Goal: Check status: Check status

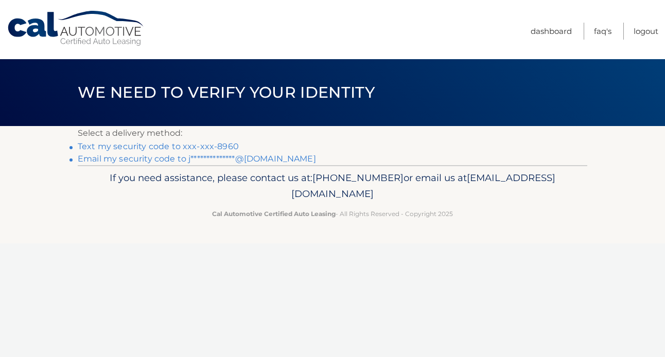
click at [186, 157] on link "**********" at bounding box center [197, 159] width 238 height 10
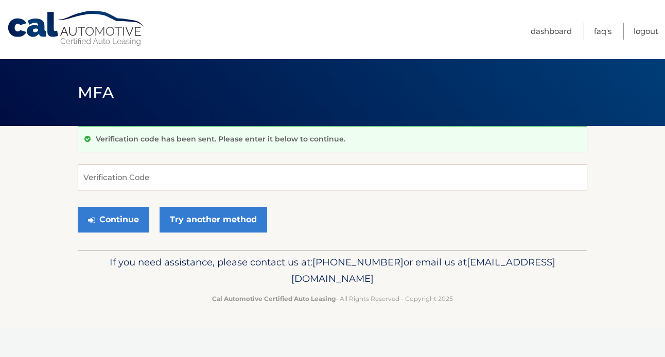
click at [165, 182] on input "Verification Code" at bounding box center [333, 178] width 510 height 26
type input "451101"
click at [78, 207] on button "Continue" at bounding box center [114, 220] width 72 height 26
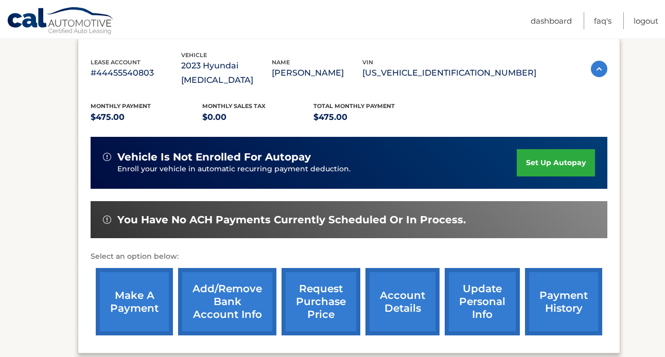
scroll to position [182, 0]
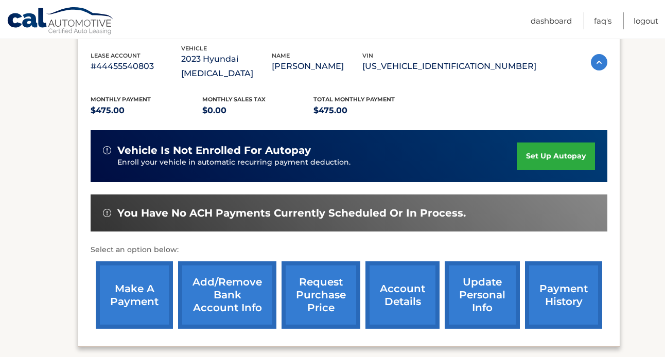
click at [414, 286] on link "account details" at bounding box center [402, 294] width 74 height 67
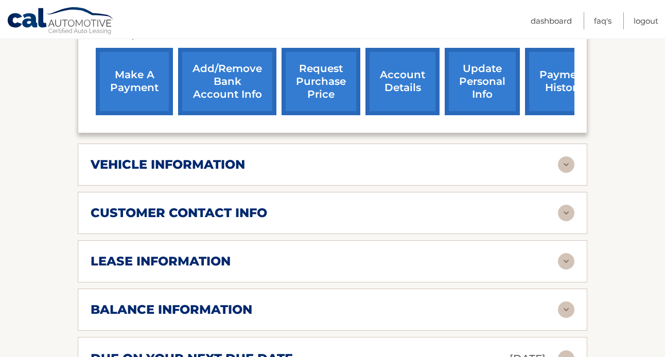
scroll to position [408, 0]
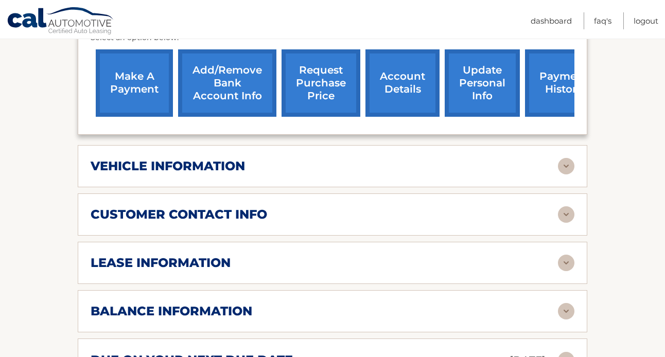
click at [256, 261] on div "lease information Contract Start Date Jan 16, 2023 Term 39 Maturity Date Apr 16…" at bounding box center [333, 263] width 510 height 42
click at [561, 303] on img at bounding box center [566, 311] width 16 height 16
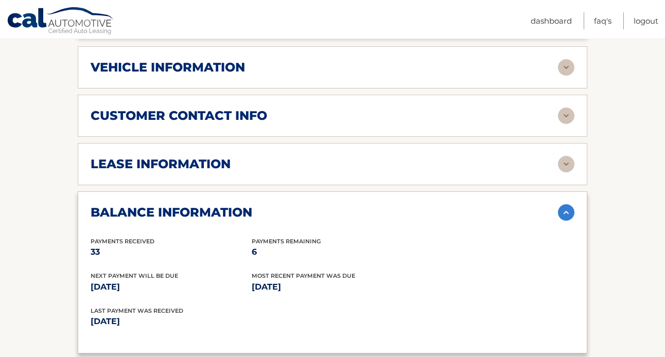
scroll to position [508, 0]
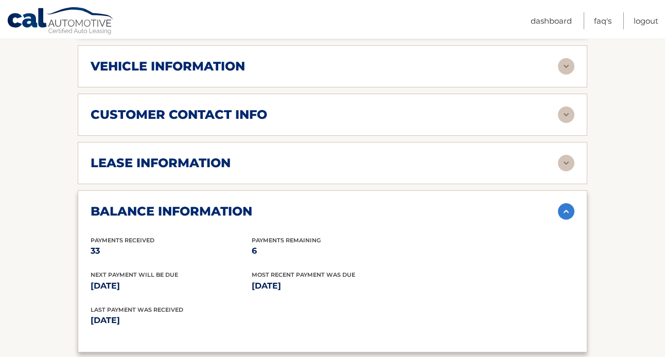
click at [476, 156] on div "lease information Contract Start Date Jan 16, 2023 Term 39 Maturity Date Apr 16…" at bounding box center [333, 163] width 510 height 42
click at [562, 155] on img at bounding box center [566, 163] width 16 height 16
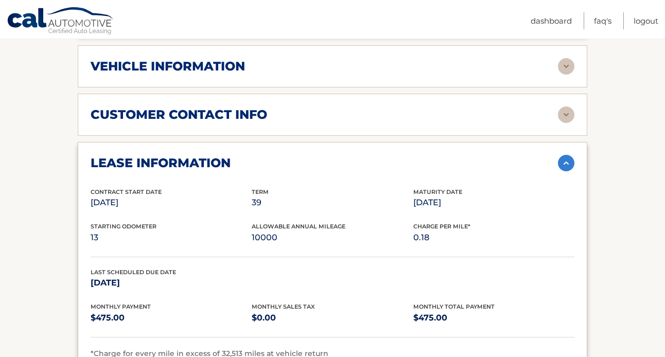
drag, startPoint x: 88, startPoint y: 181, endPoint x: 156, endPoint y: 189, distance: 69.0
click at [156, 189] on div "lease information Contract Start Date Jan 16, 2023 Term 39 Maturity Date Apr 16…" at bounding box center [333, 257] width 510 height 231
click at [156, 196] on p "Jan 16, 2023" at bounding box center [171, 203] width 161 height 14
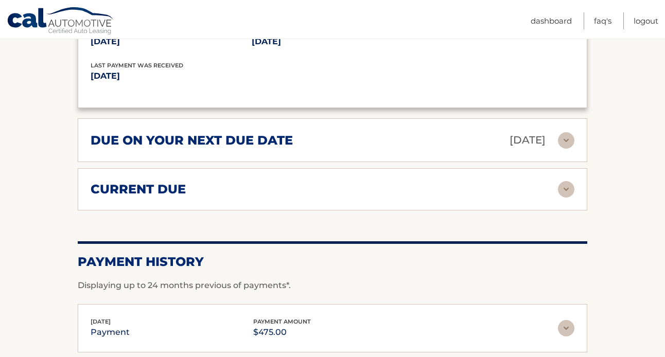
scroll to position [946, 0]
click at [152, 181] on h2 "current due" at bounding box center [138, 188] width 95 height 15
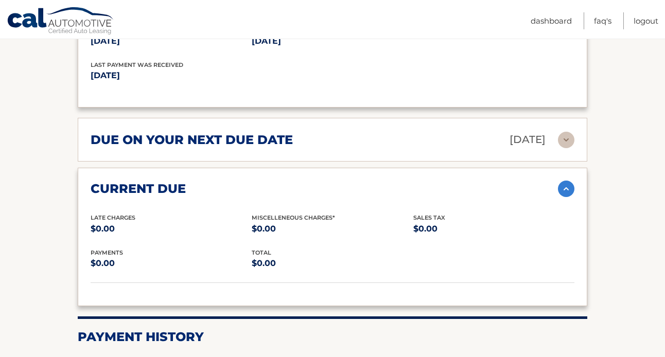
click at [153, 181] on h2 "current due" at bounding box center [138, 188] width 95 height 15
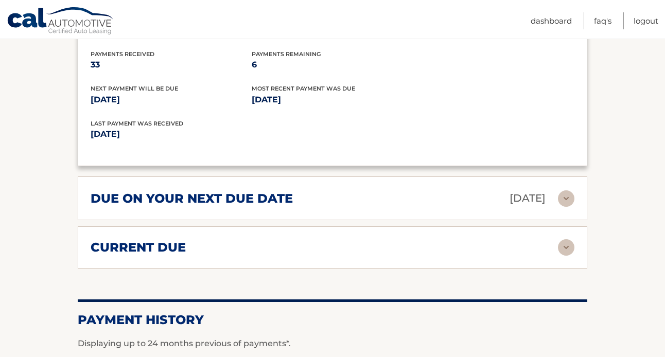
scroll to position [871, 0]
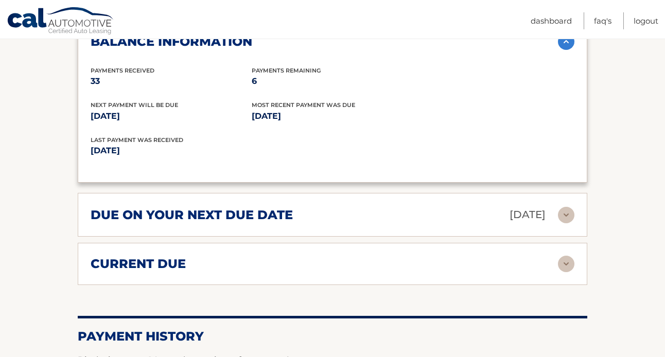
click at [153, 193] on div "due on your next due date Oct 16, 2025 Late Charges $0.00 Miscellaneous Charges…" at bounding box center [333, 215] width 510 height 44
click at [159, 207] on h2 "due on your next due date" at bounding box center [192, 214] width 202 height 15
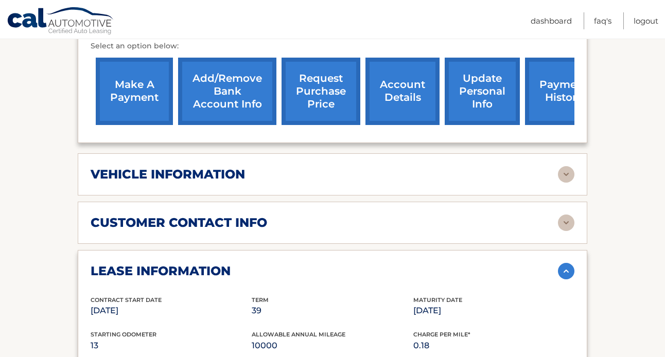
scroll to position [400, 0]
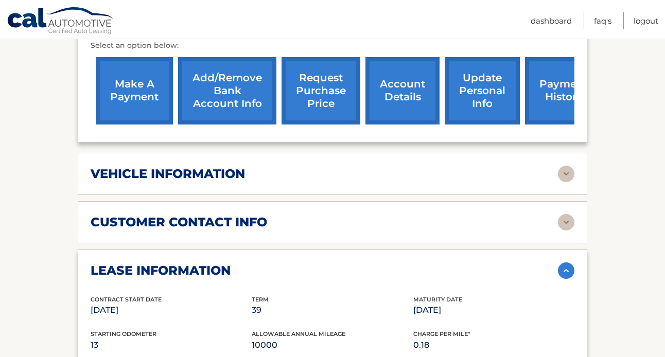
click at [159, 215] on h2 "customer contact info" at bounding box center [179, 222] width 177 height 15
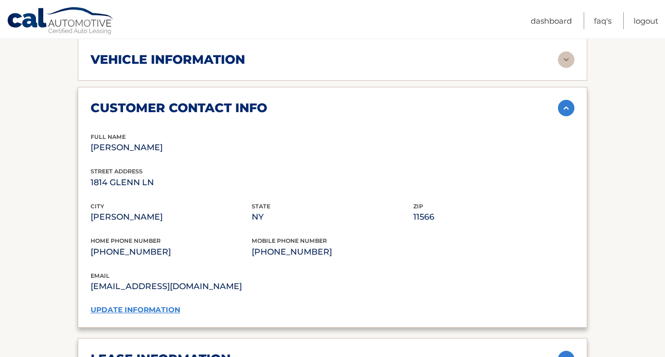
scroll to position [453, 0]
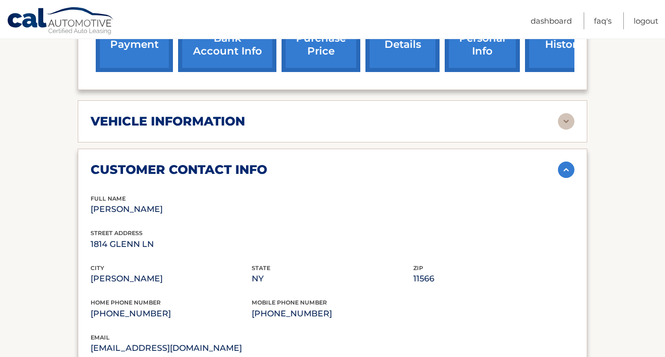
click at [161, 121] on div "vehicle information vehicle Year 2023 vehicle make Hyundai vehicle model SONATA…" at bounding box center [333, 121] width 510 height 42
click at [161, 114] on h2 "vehicle information" at bounding box center [168, 121] width 154 height 15
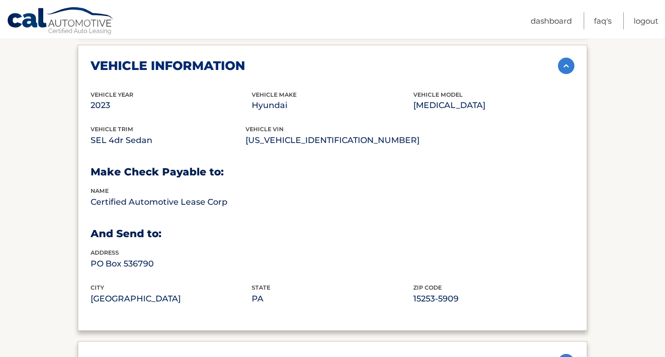
scroll to position [494, 0]
